Goal: Check status

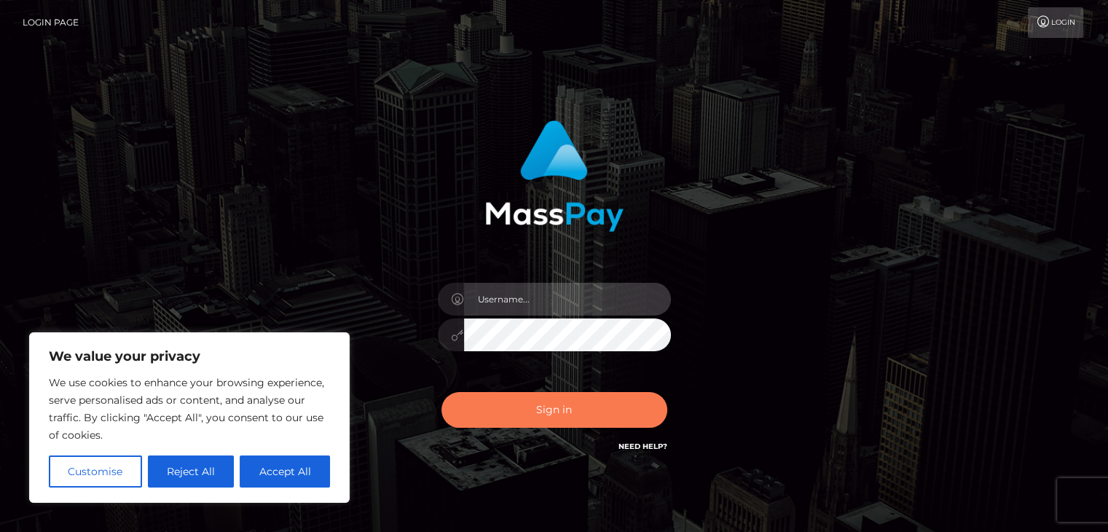
type input "esmeralda.cope"
click at [611, 409] on button "Sign in" at bounding box center [555, 410] width 226 height 36
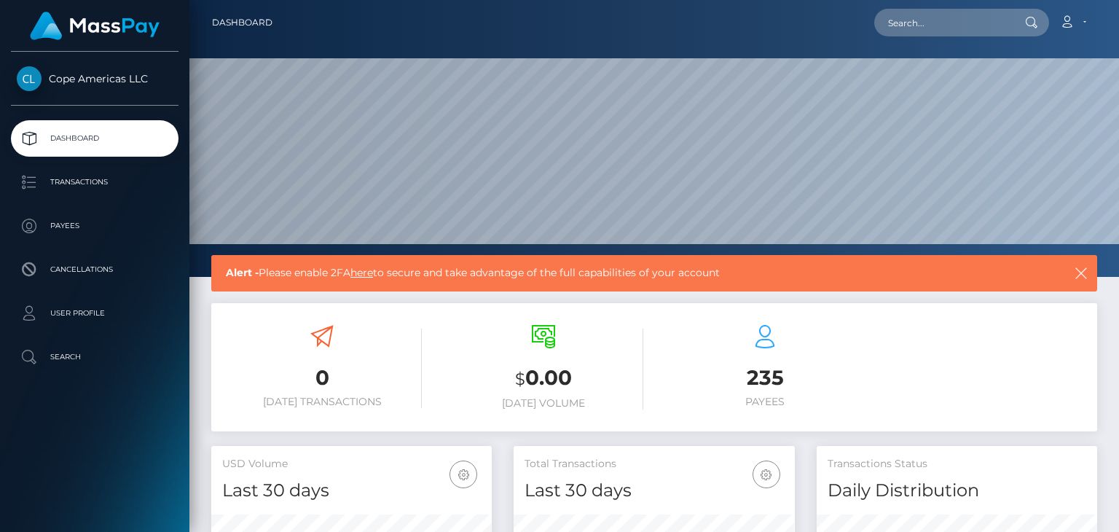
scroll to position [258, 280]
click at [105, 179] on p "Transactions" at bounding box center [95, 182] width 156 height 22
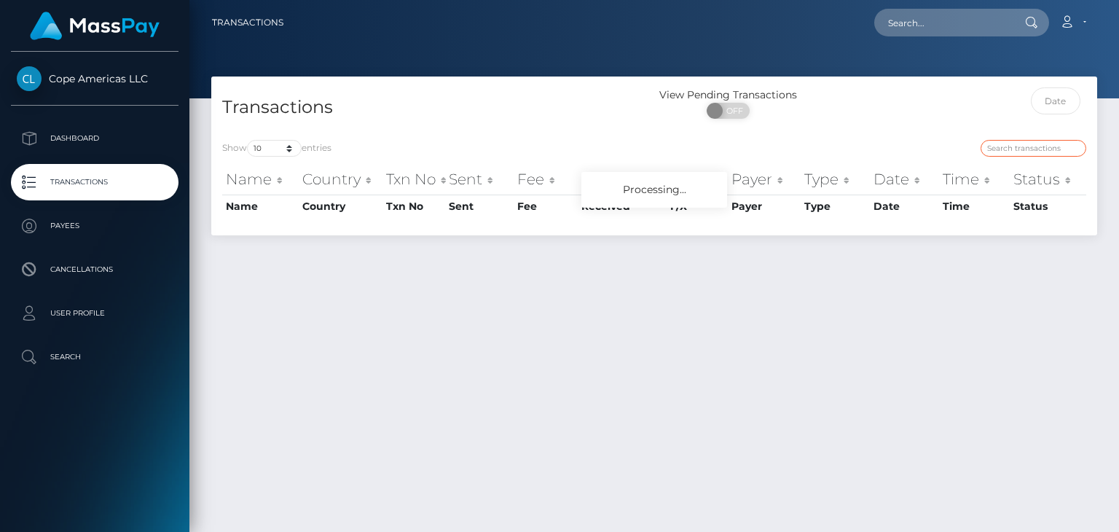
click at [1008, 149] on input "search" at bounding box center [1034, 148] width 106 height 17
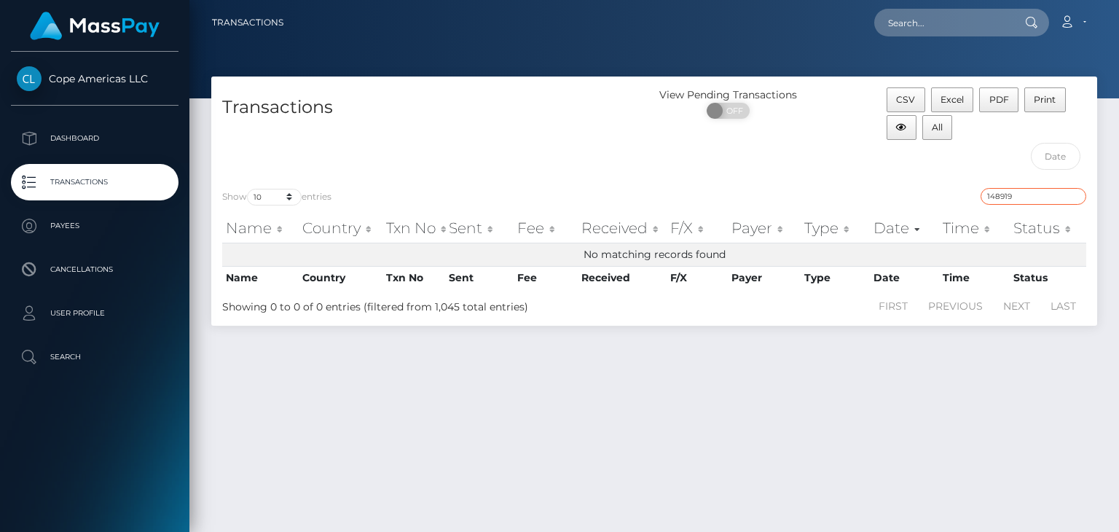
type input "148919"
